Goal: Information Seeking & Learning: Learn about a topic

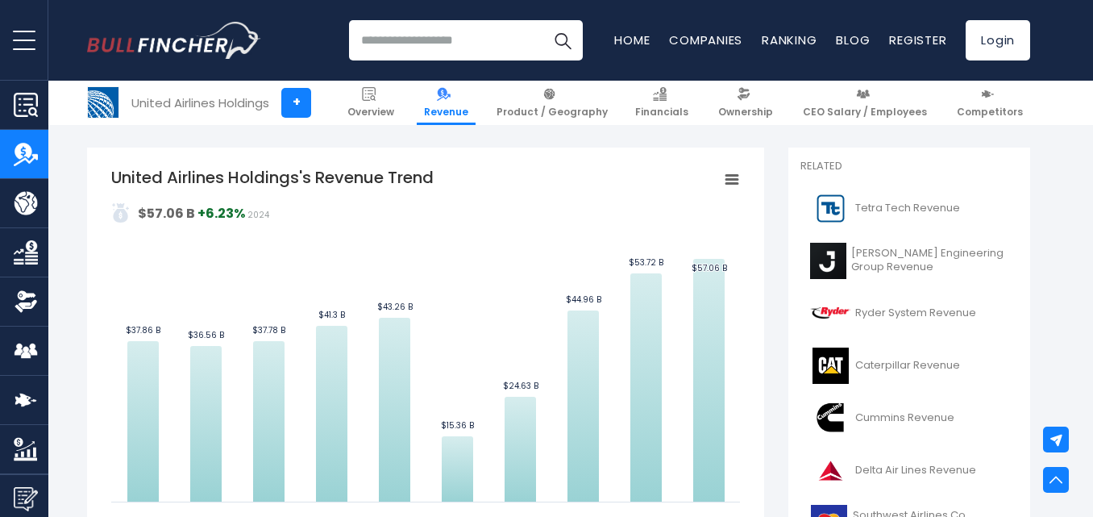
scroll to position [332, 0]
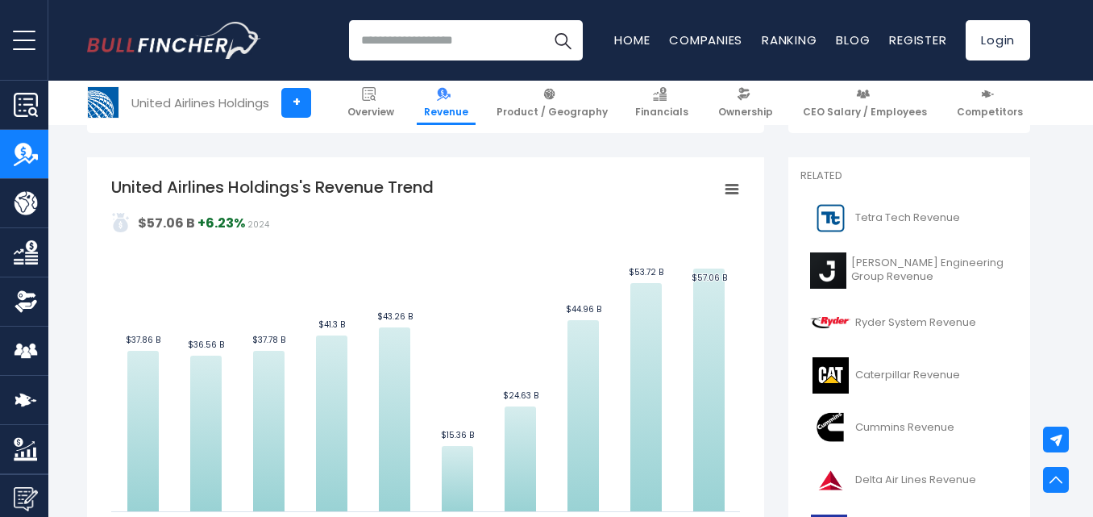
click at [733, 186] on icon "United Airlines Holdings's Revenue Trend" at bounding box center [731, 189] width 11 height 8
click at [217, 213] on p "$57.06 B +6.23% 2024" at bounding box center [202, 223] width 136 height 20
click at [434, 340] on rect "United Airlines Holdings's Revenue Trend" at bounding box center [425, 357] width 629 height 363
click at [734, 191] on rect "United Airlines Holdings's Revenue Trend" at bounding box center [732, 189] width 23 height 23
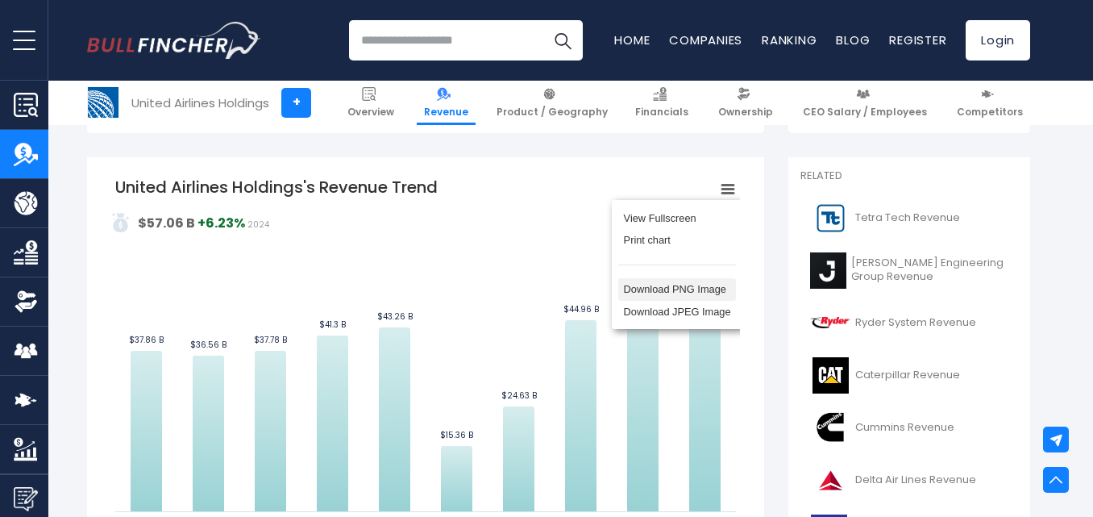
click at [692, 295] on li "Download PNG Image" at bounding box center [677, 289] width 118 height 23
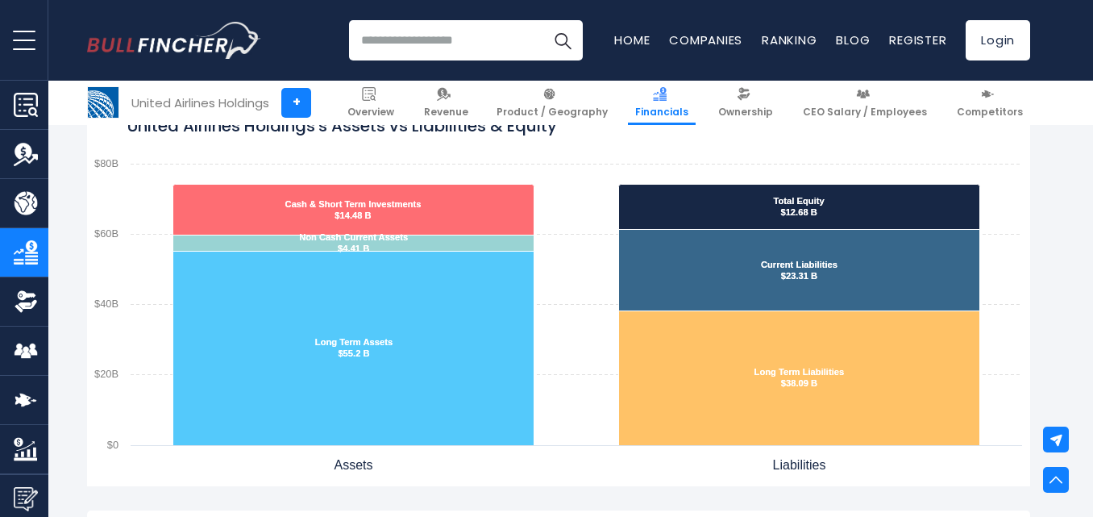
scroll to position [1368, 0]
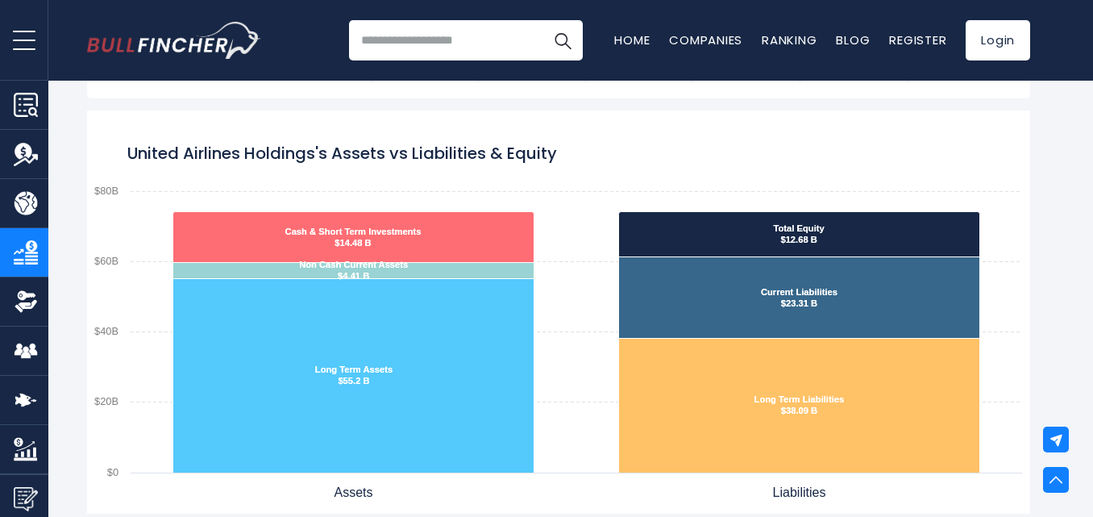
scroll to position [0, 0]
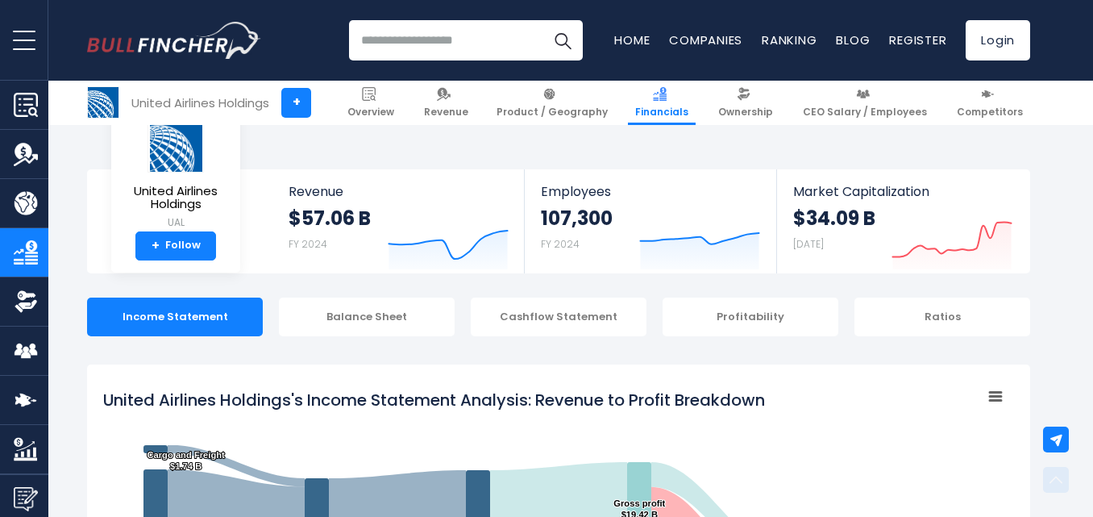
scroll to position [1452, 0]
